Goal: Task Accomplishment & Management: Complete application form

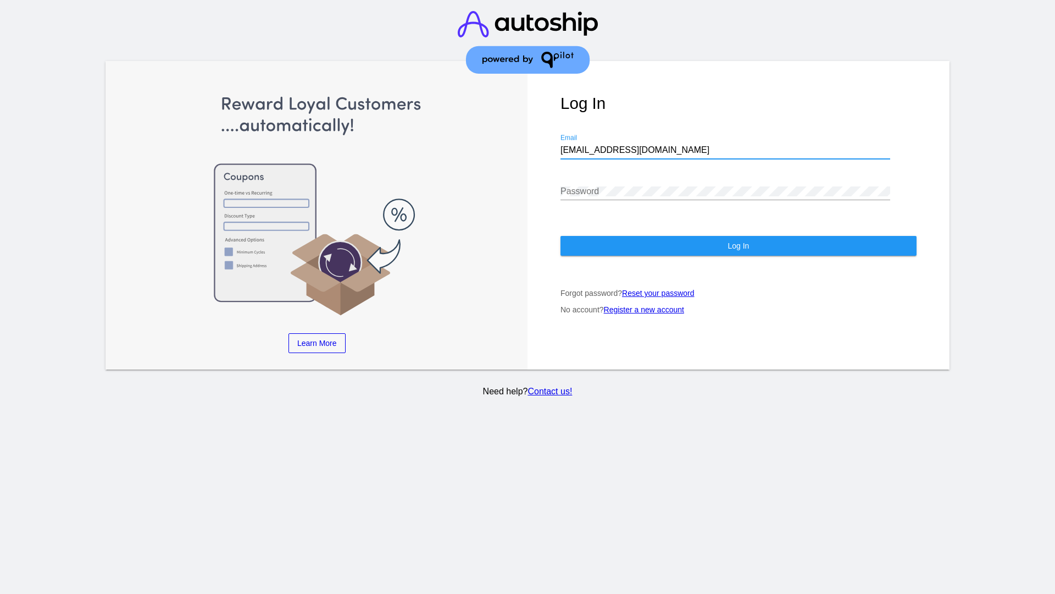
type input "[EMAIL_ADDRESS][DOMAIN_NAME]"
click at [738, 246] on span "Log In" at bounding box center [738, 245] width 21 height 9
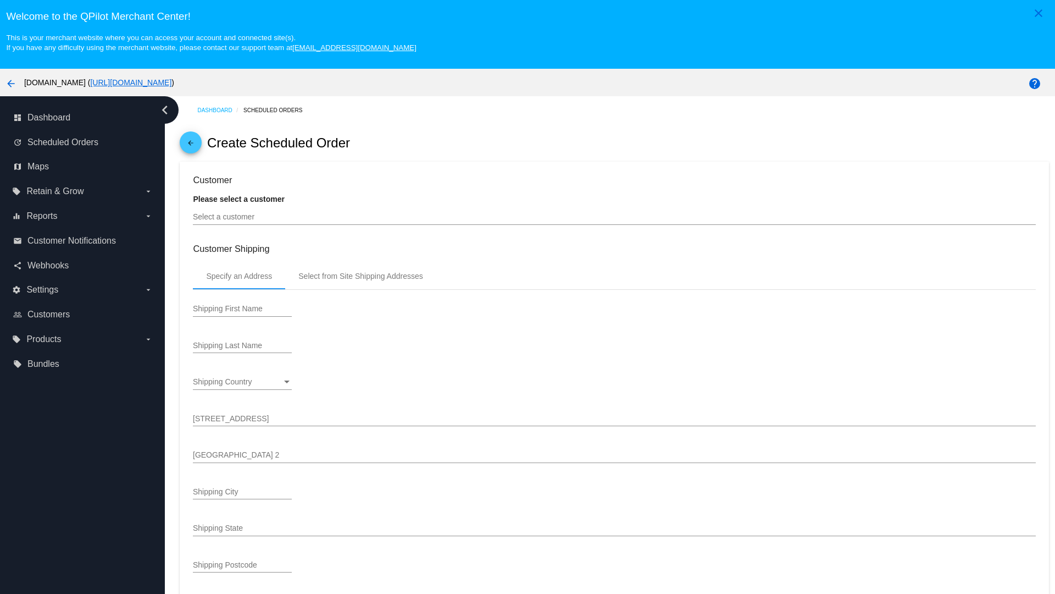
click at [614, 217] on input "Select a customer" at bounding box center [614, 217] width 842 height 9
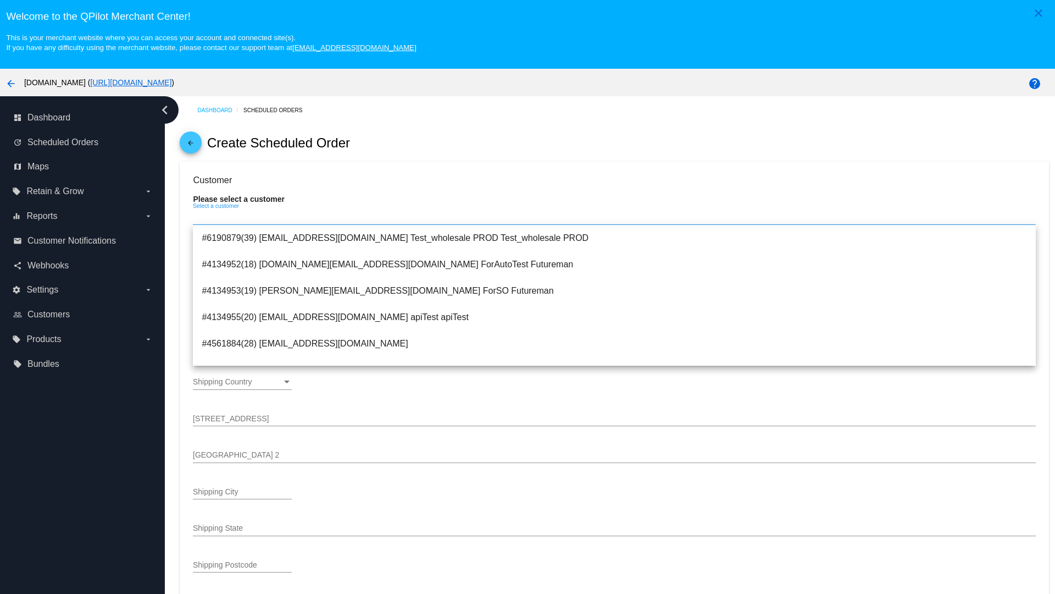
type input "ForSO"
type input "Futureman"
type input "1 Main St 1"
type input "San Jose"
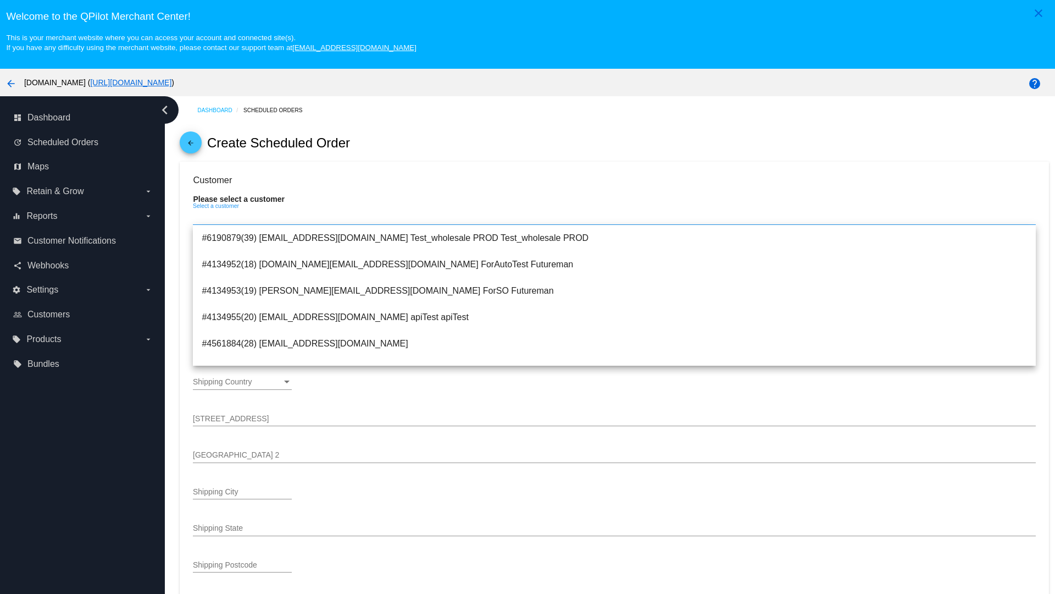
type input "95131"
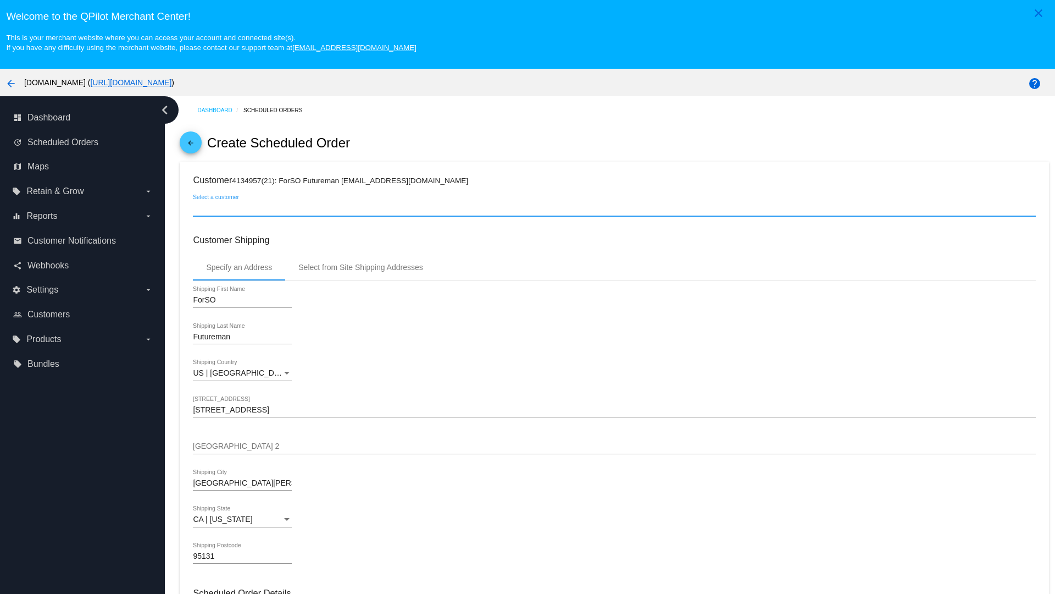
scroll to position [389, 0]
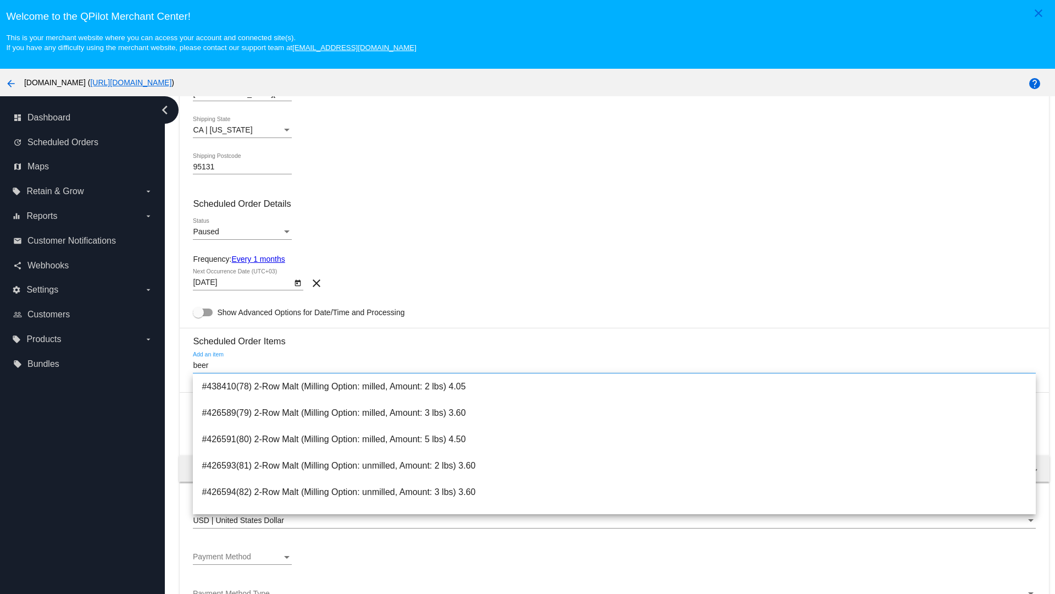
type input "beer"
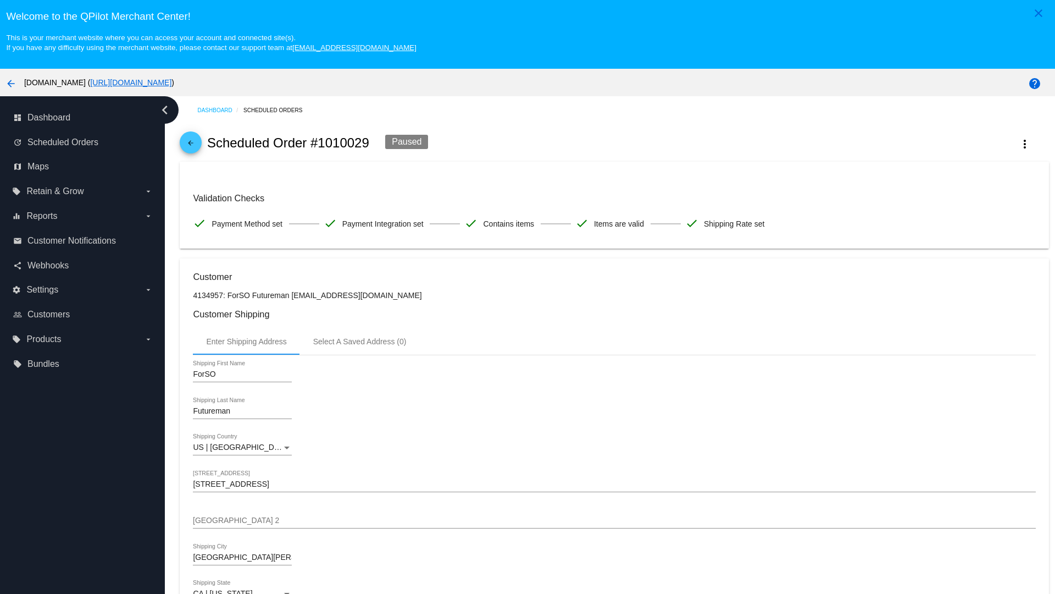
scroll to position [409, 0]
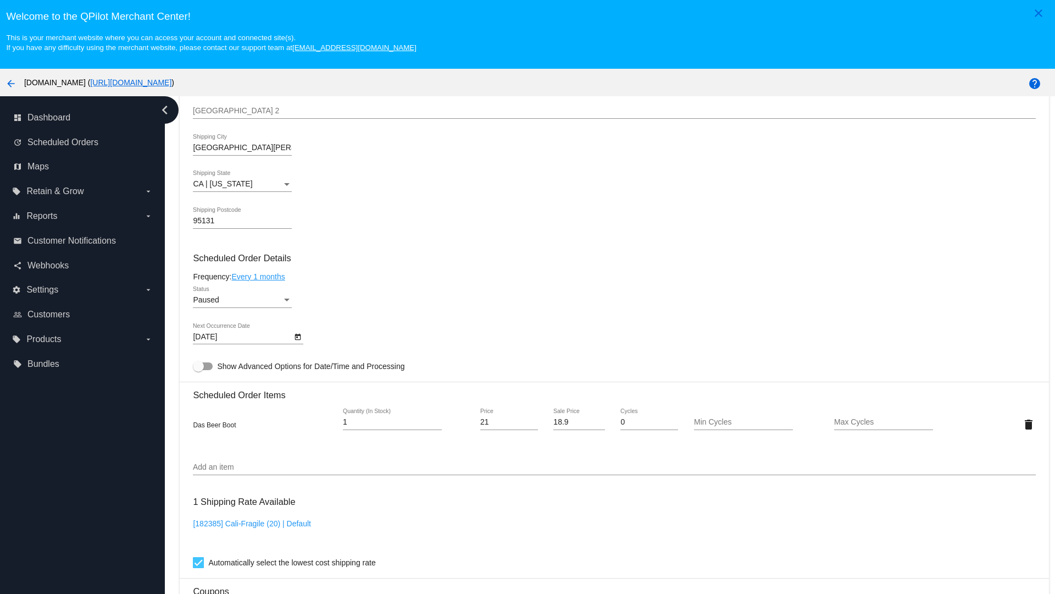
click at [298, 365] on span "Show Advanced Options for Date/Time and Processing" at bounding box center [310, 366] width 187 height 11
click at [198, 370] on input "Show Advanced Options for Date/Time and Processing" at bounding box center [198, 370] width 1 height 1
checkbox input "true"
